Goal: Find specific page/section: Find specific page/section

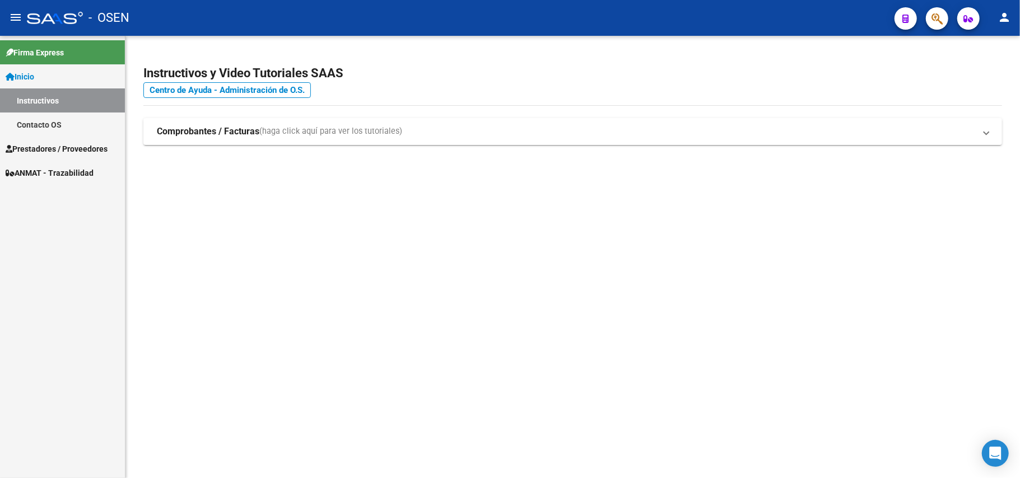
click at [16, 20] on mat-icon "menu" at bounding box center [15, 17] width 13 height 13
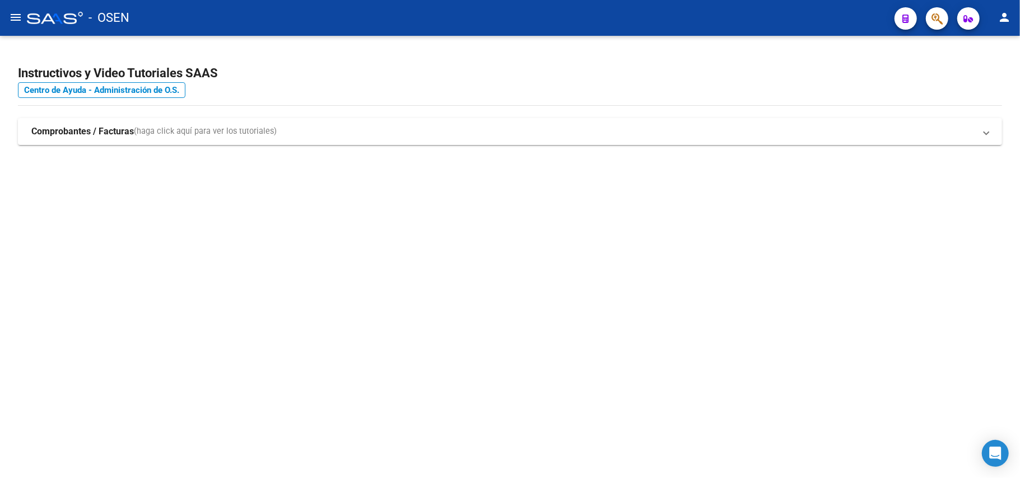
click at [16, 20] on mat-icon "menu" at bounding box center [15, 17] width 13 height 13
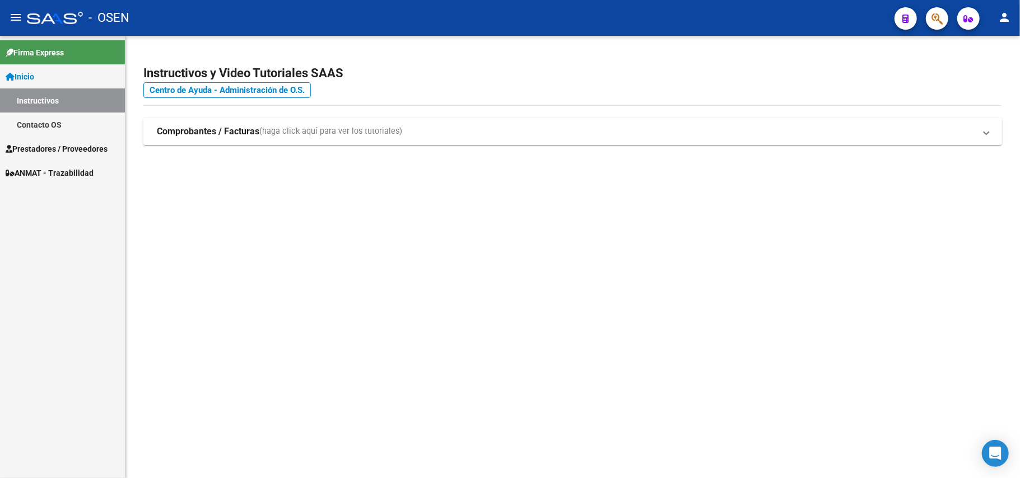
click at [29, 75] on span "Inicio" at bounding box center [20, 77] width 29 height 12
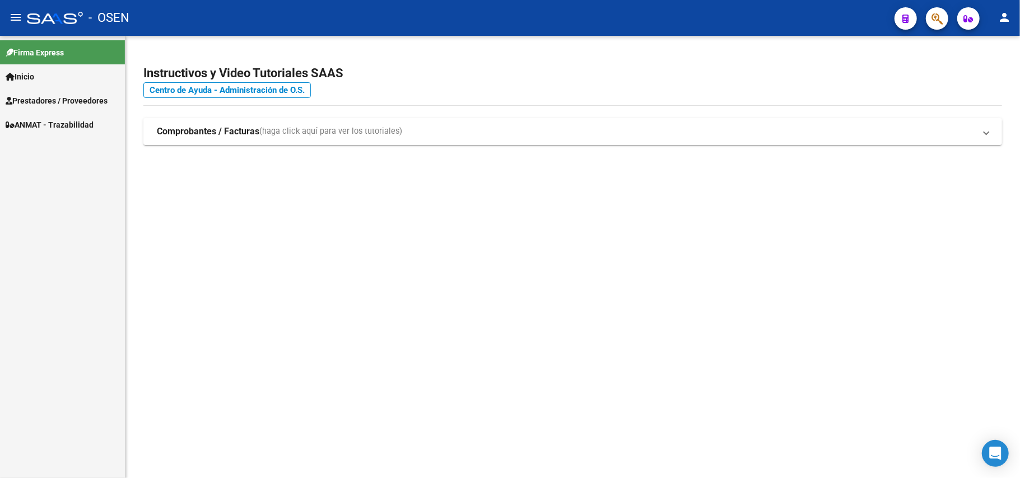
click at [34, 74] on span "Inicio" at bounding box center [20, 77] width 29 height 12
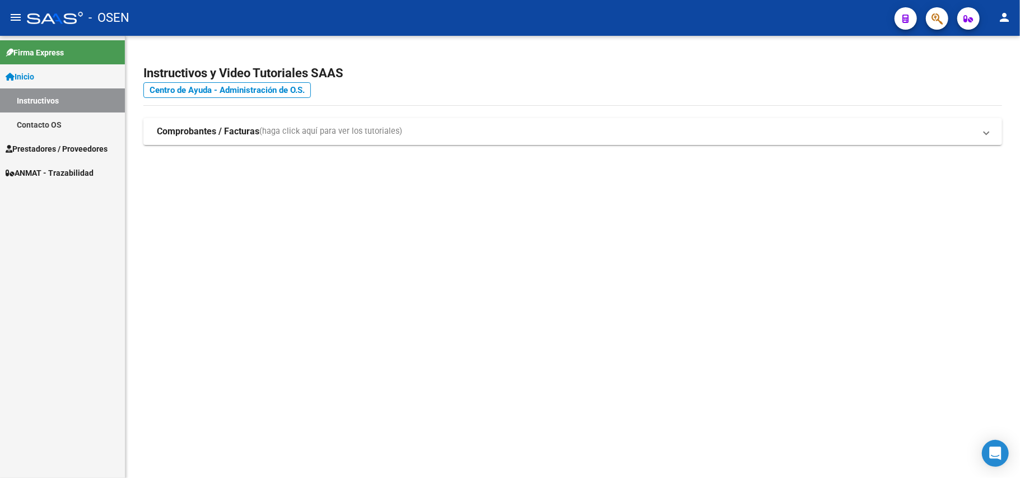
click at [57, 130] on link "Contacto OS" at bounding box center [62, 125] width 125 height 24
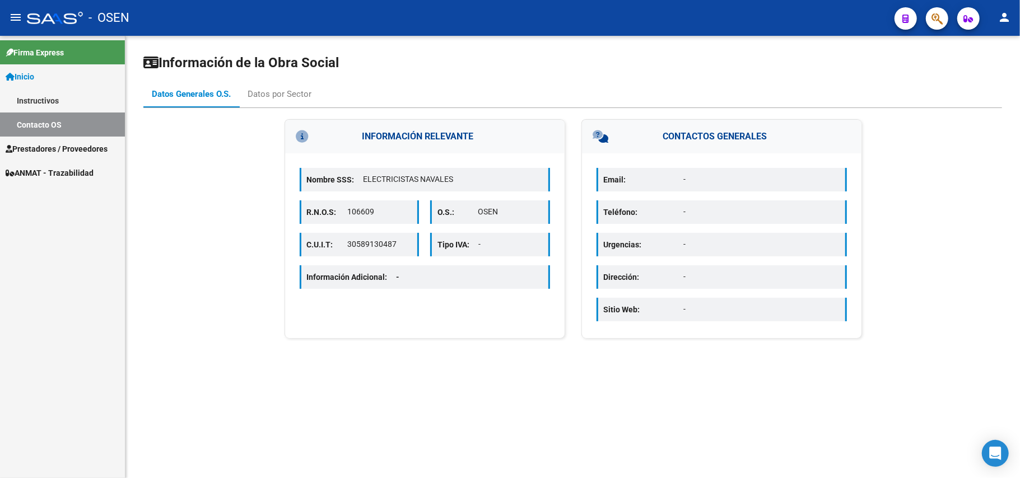
click at [21, 74] on span "Inicio" at bounding box center [20, 77] width 29 height 12
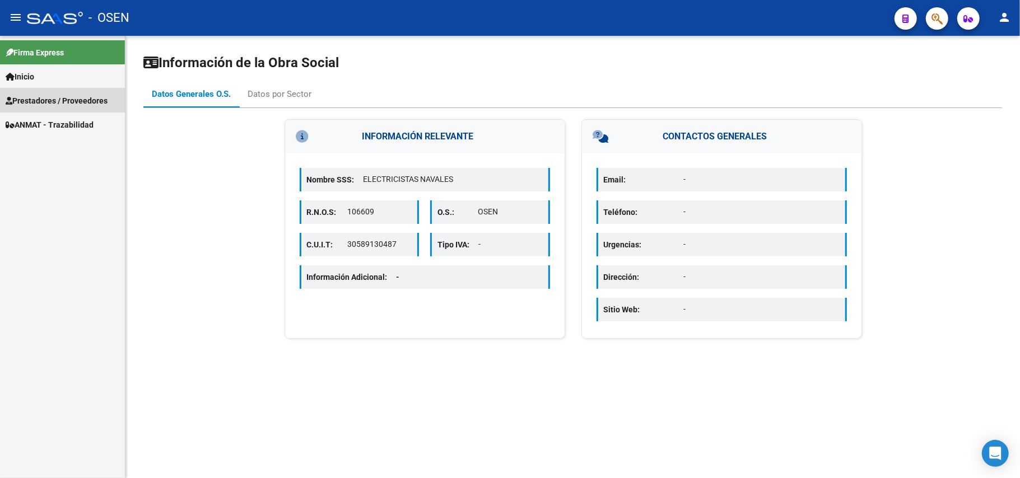
click at [35, 99] on span "Prestadores / Proveedores" at bounding box center [57, 101] width 102 height 12
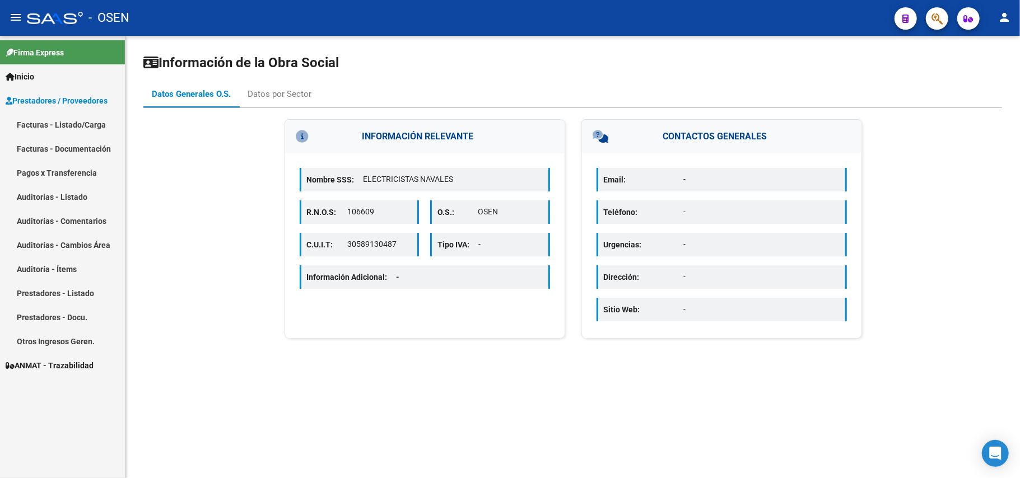
click at [60, 124] on link "Facturas - Listado/Carga" at bounding box center [62, 125] width 125 height 24
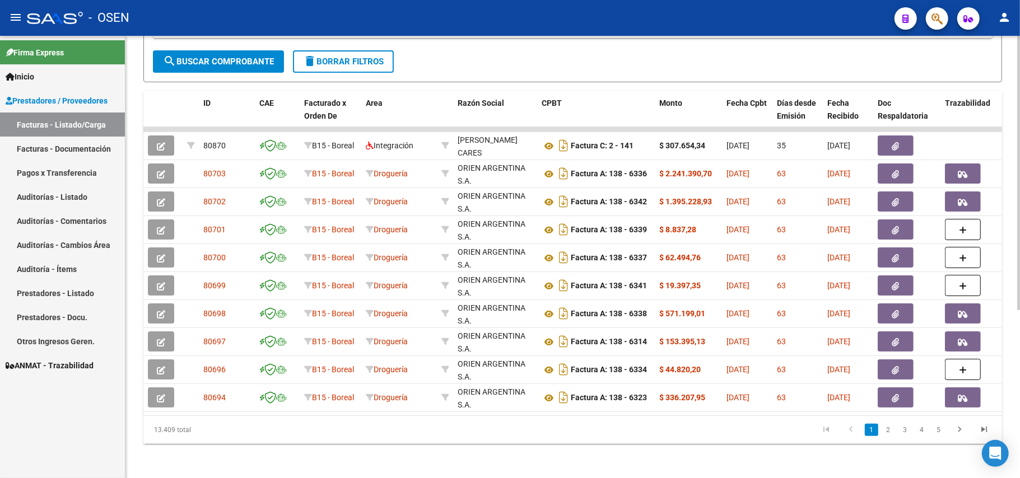
scroll to position [272, 0]
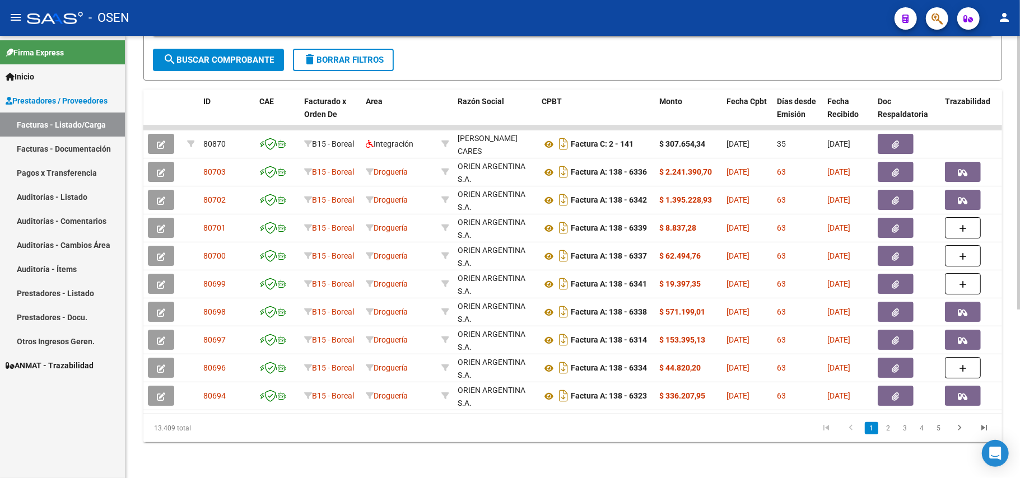
click at [1019, 360] on div at bounding box center [1018, 341] width 3 height 274
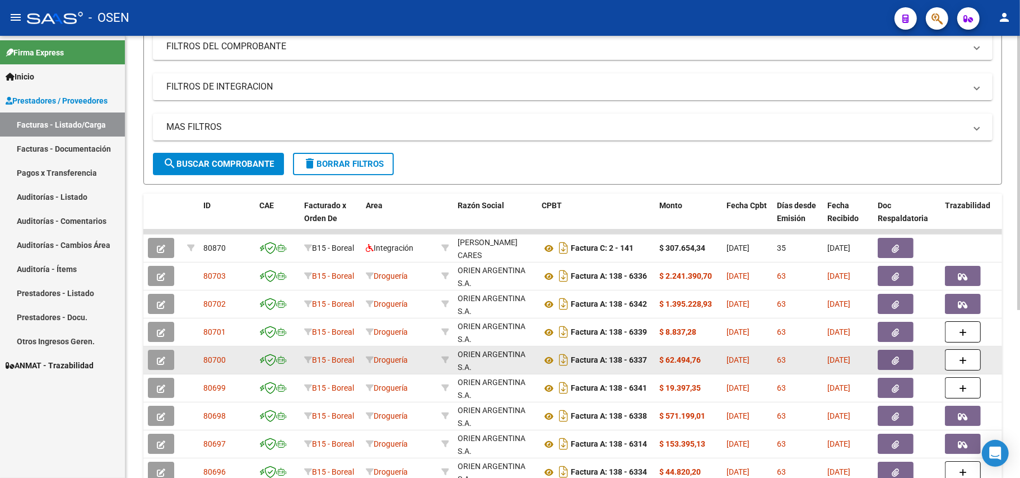
scroll to position [123, 0]
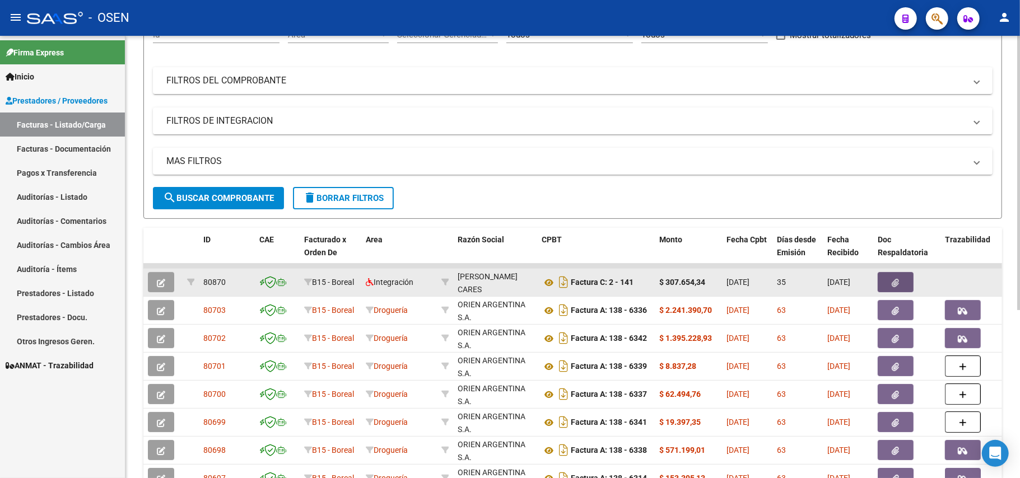
click at [893, 283] on icon "button" at bounding box center [895, 283] width 7 height 8
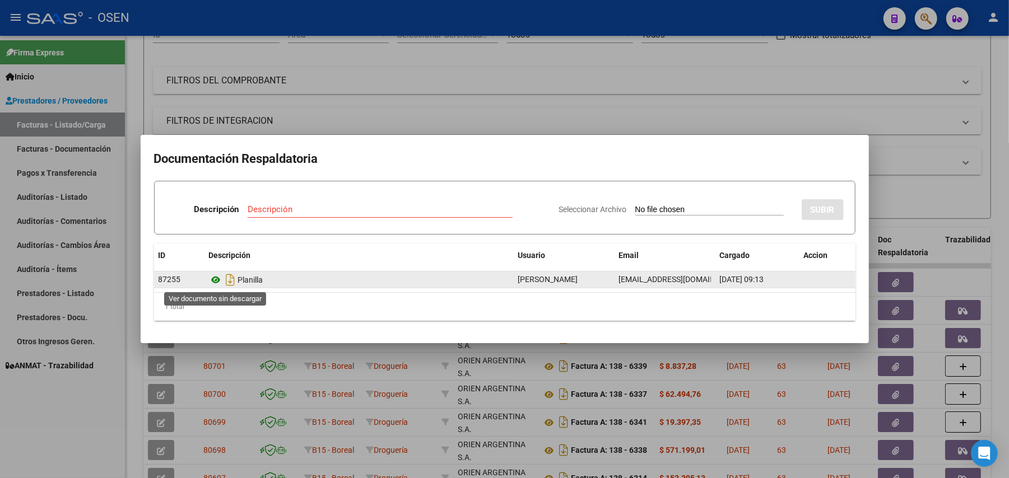
click at [218, 280] on icon at bounding box center [216, 279] width 15 height 13
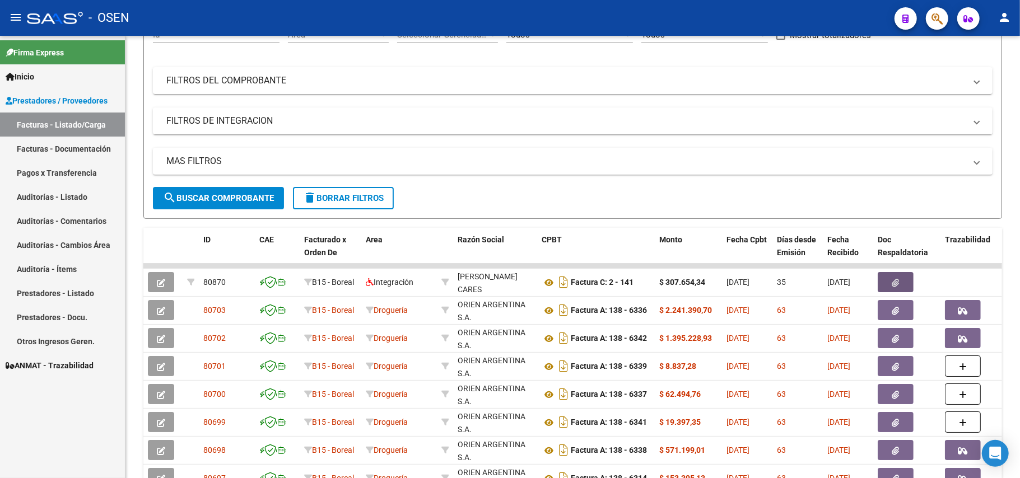
click at [52, 295] on link "Prestadores - Listado" at bounding box center [62, 293] width 125 height 24
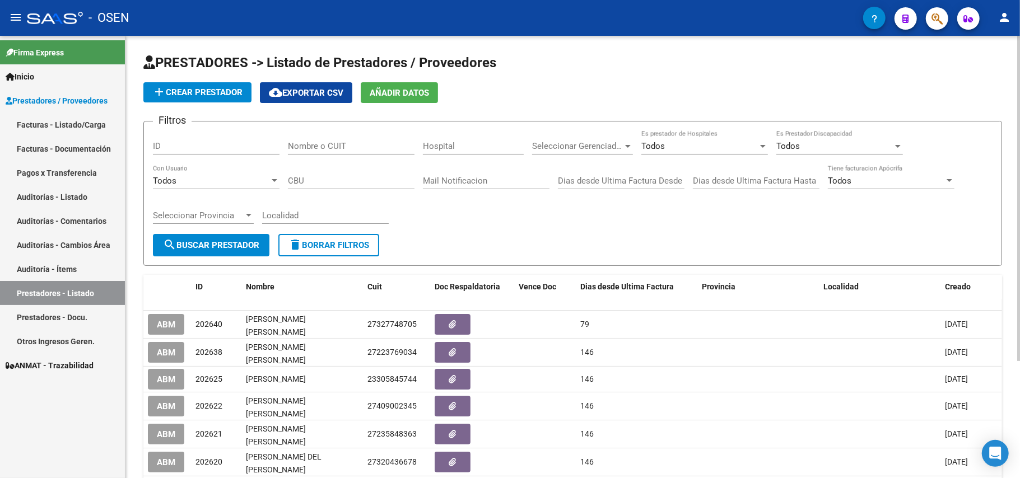
click at [337, 148] on input "Nombre o CUIT" at bounding box center [351, 146] width 127 height 10
click at [314, 149] on input "Nombre o CUIT" at bounding box center [351, 146] width 127 height 10
paste input "30-70979946-7"
click at [204, 253] on button "search Buscar Prestador" at bounding box center [211, 245] width 116 height 22
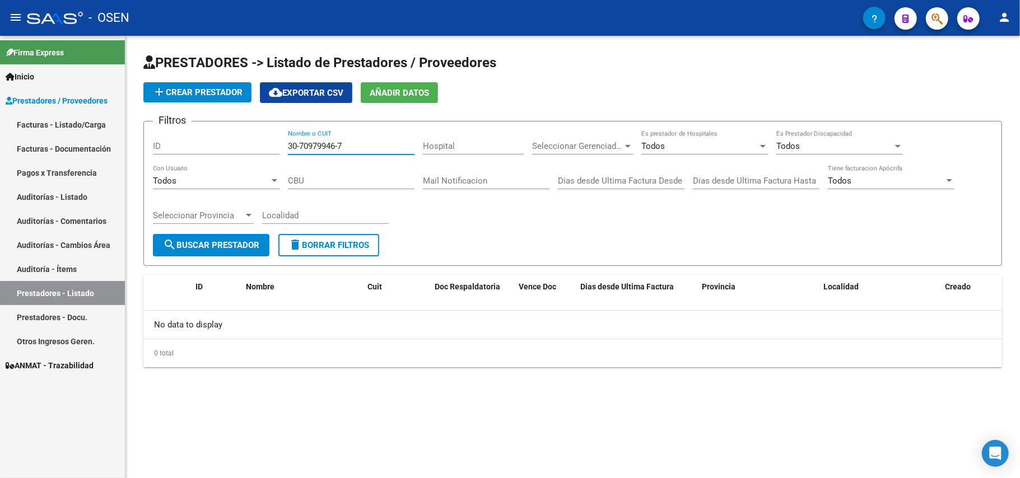
click at [299, 144] on input "30-70979946-7" at bounding box center [351, 146] width 127 height 10
click at [337, 142] on input "3070979946-7" at bounding box center [351, 146] width 127 height 10
click at [328, 149] on input "30709799467" at bounding box center [351, 146] width 127 height 10
type input "30709799467"
click at [217, 255] on button "search Buscar Prestador" at bounding box center [211, 245] width 116 height 22
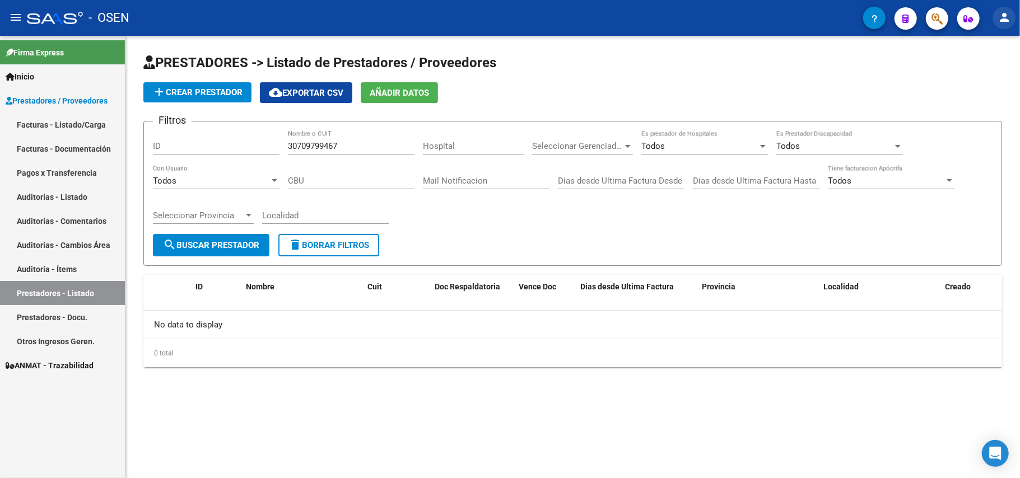
click at [1004, 12] on mat-icon "person" at bounding box center [1003, 17] width 13 height 13
click at [1004, 12] on div at bounding box center [510, 239] width 1020 height 478
